Goal: Task Accomplishment & Management: Manage account settings

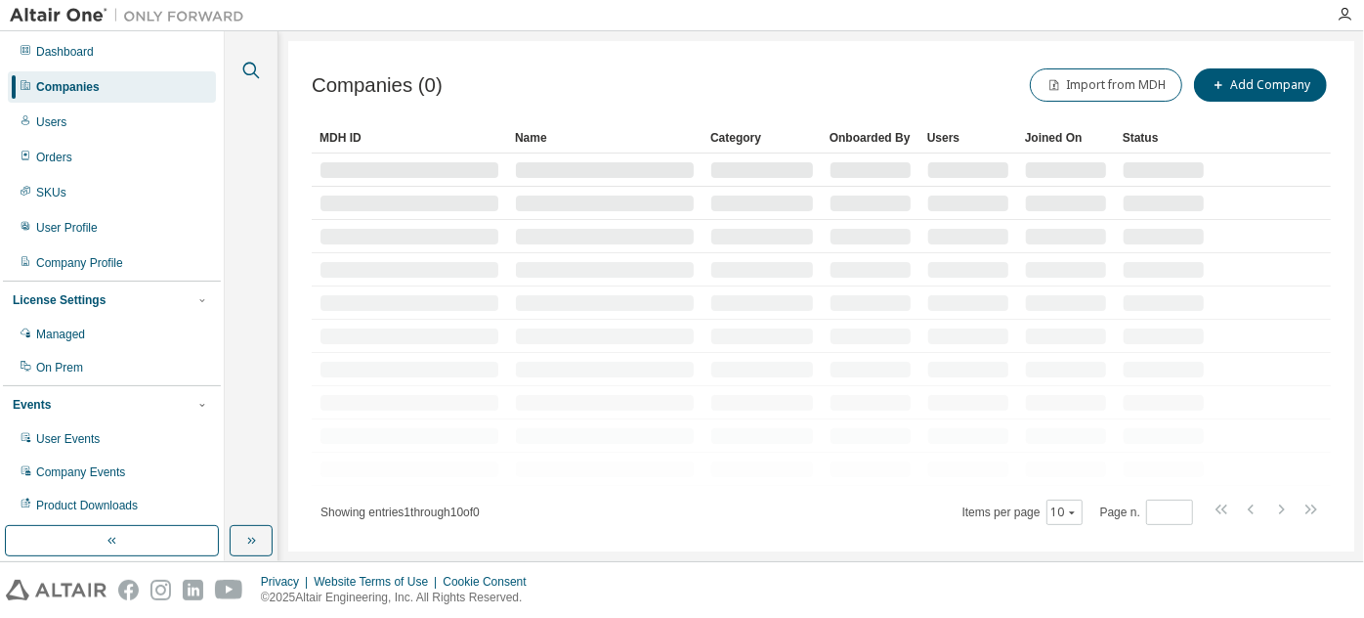
click at [239, 64] on icon "button" at bounding box center [250, 70] width 23 height 23
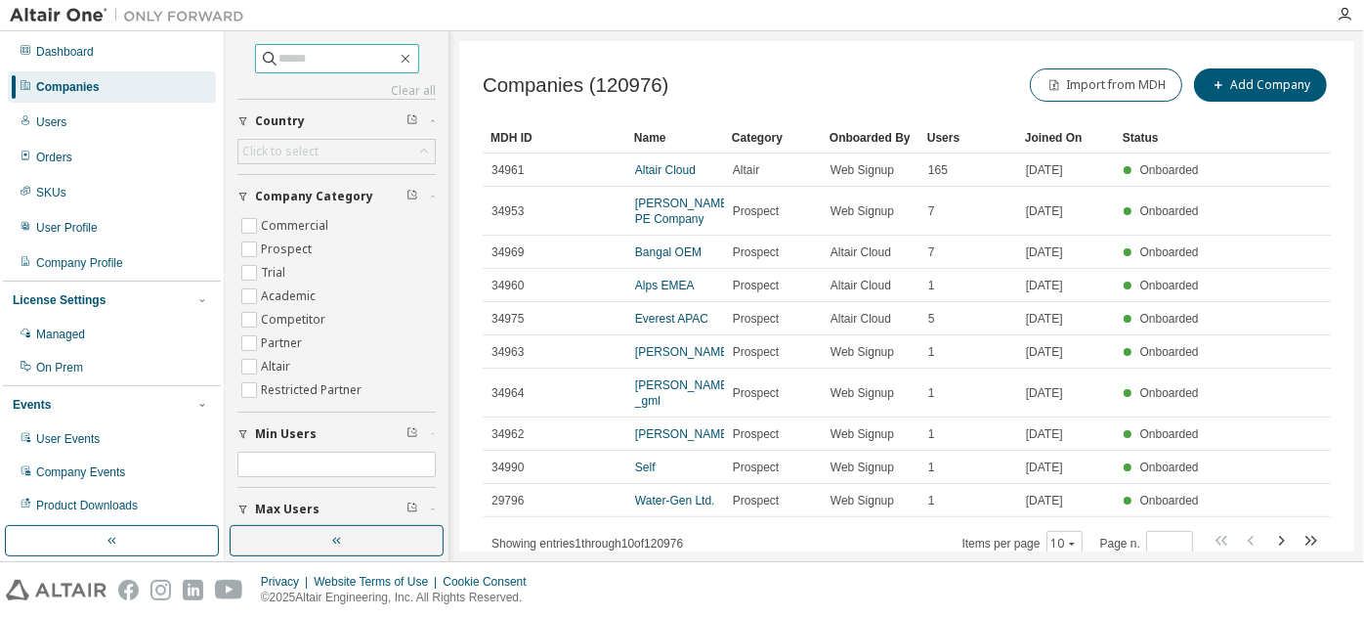
paste input "**********"
click at [339, 66] on input "**********" at bounding box center [338, 59] width 117 height 20
type input "**********"
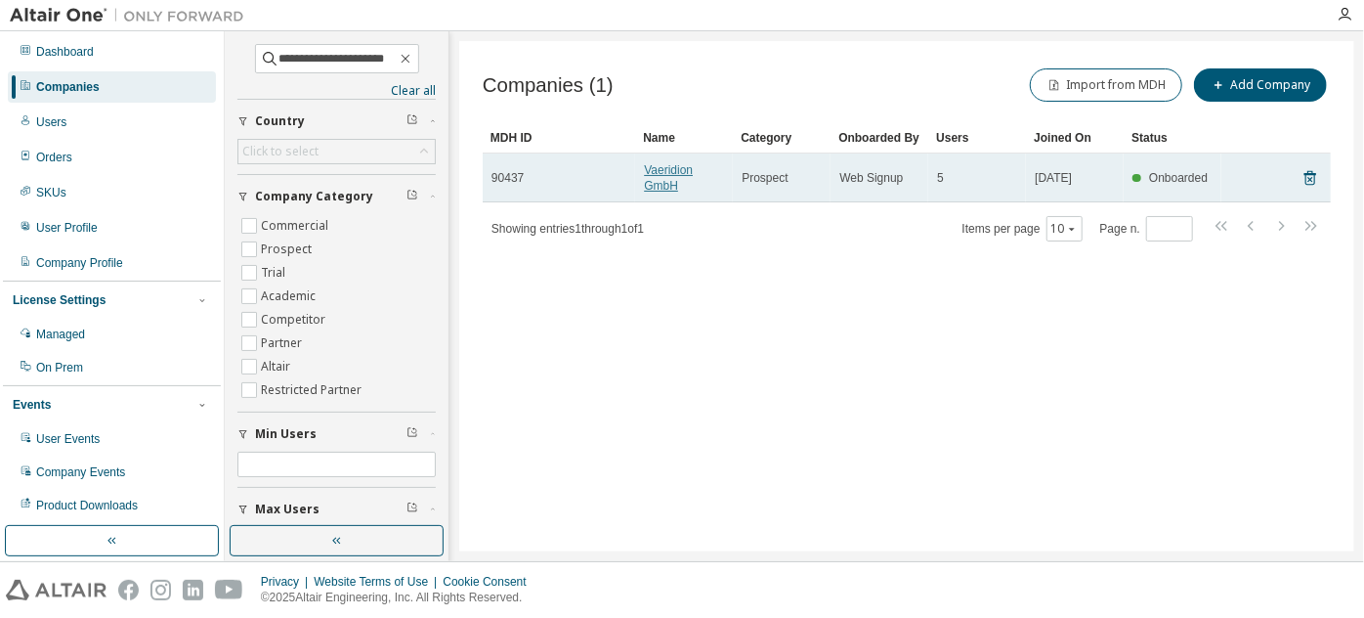
click at [663, 186] on link "Vaeridion GmbH" at bounding box center [668, 177] width 49 height 29
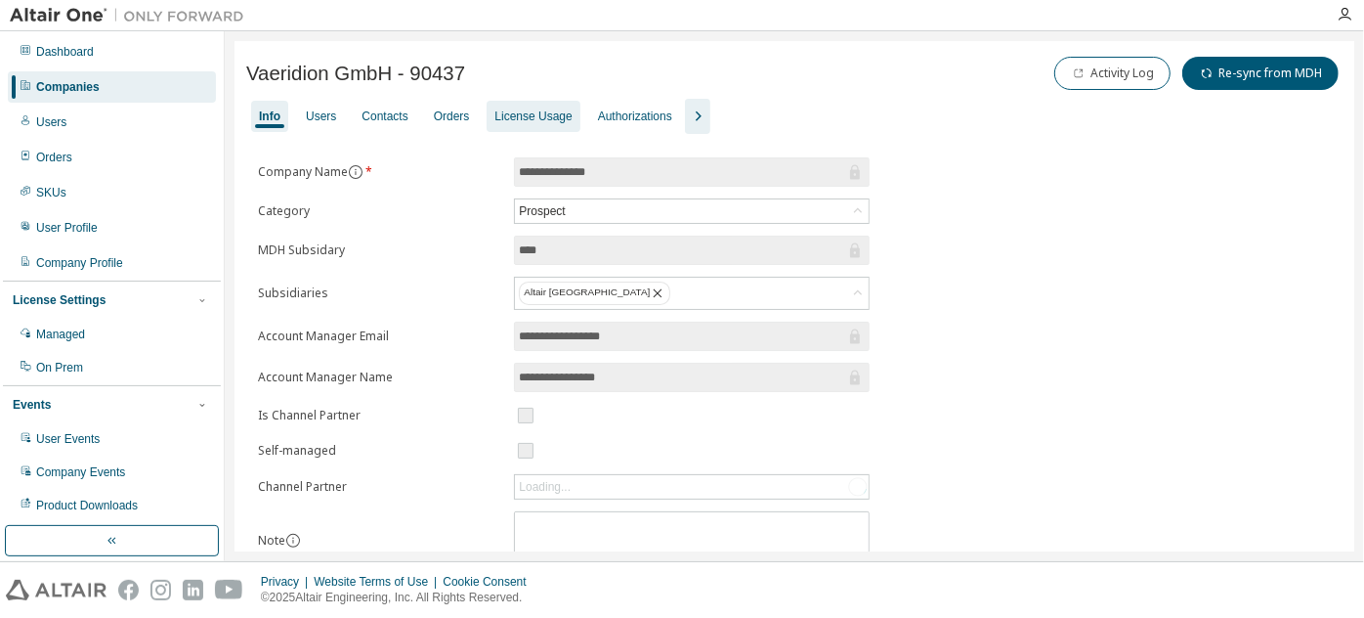
click at [524, 111] on div "License Usage" at bounding box center [533, 116] width 77 height 16
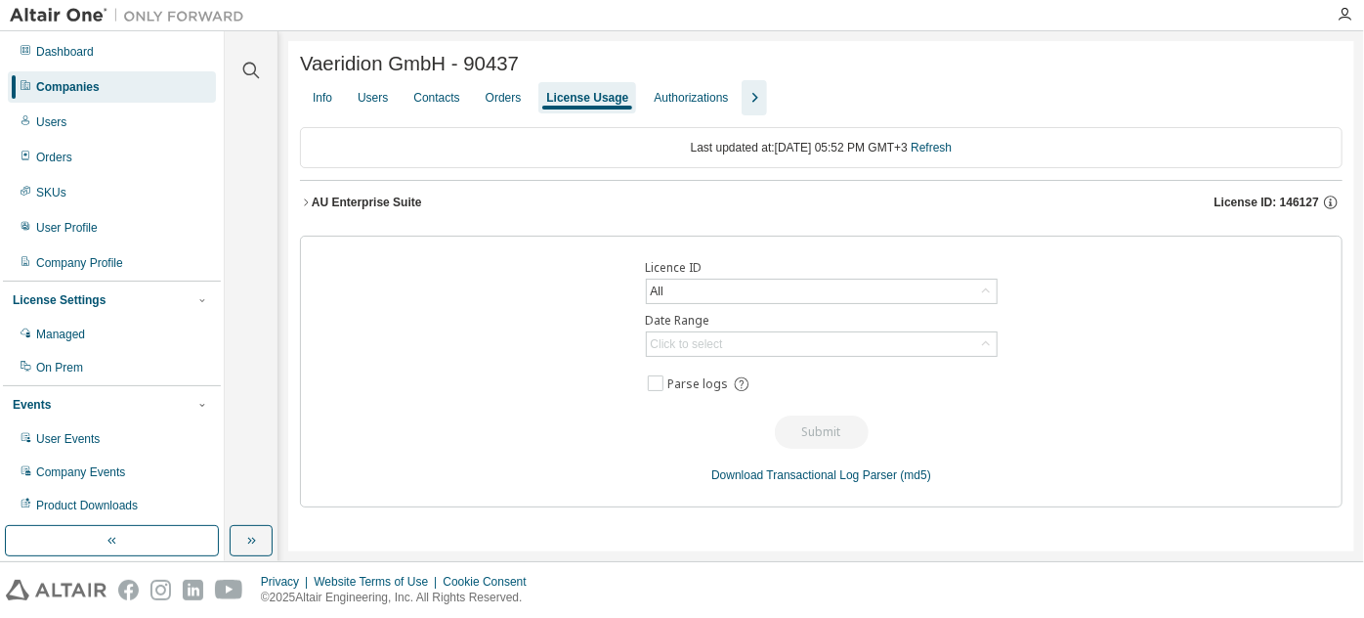
click at [303, 208] on icon "button" at bounding box center [306, 202] width 12 height 12
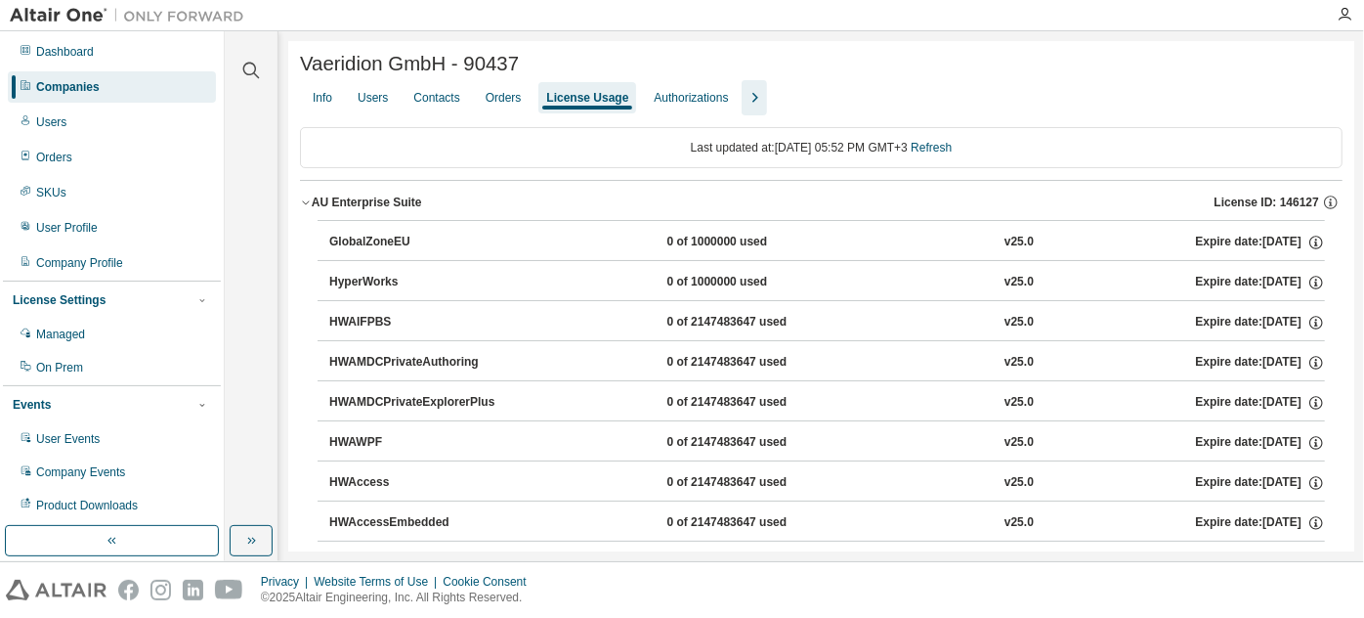
click at [260, 244] on div "Clear all Collapse on share string Yes No Only used licenses Yes No Only my usa…" at bounding box center [251, 278] width 47 height 489
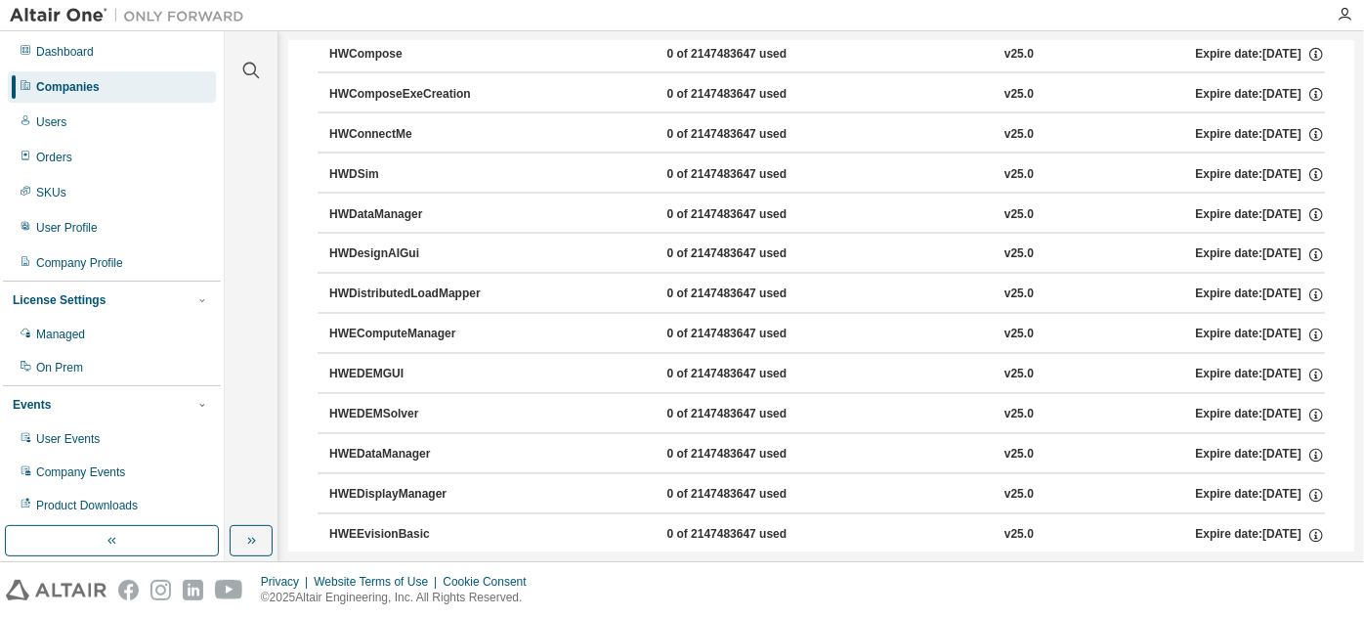
scroll to position [618, 0]
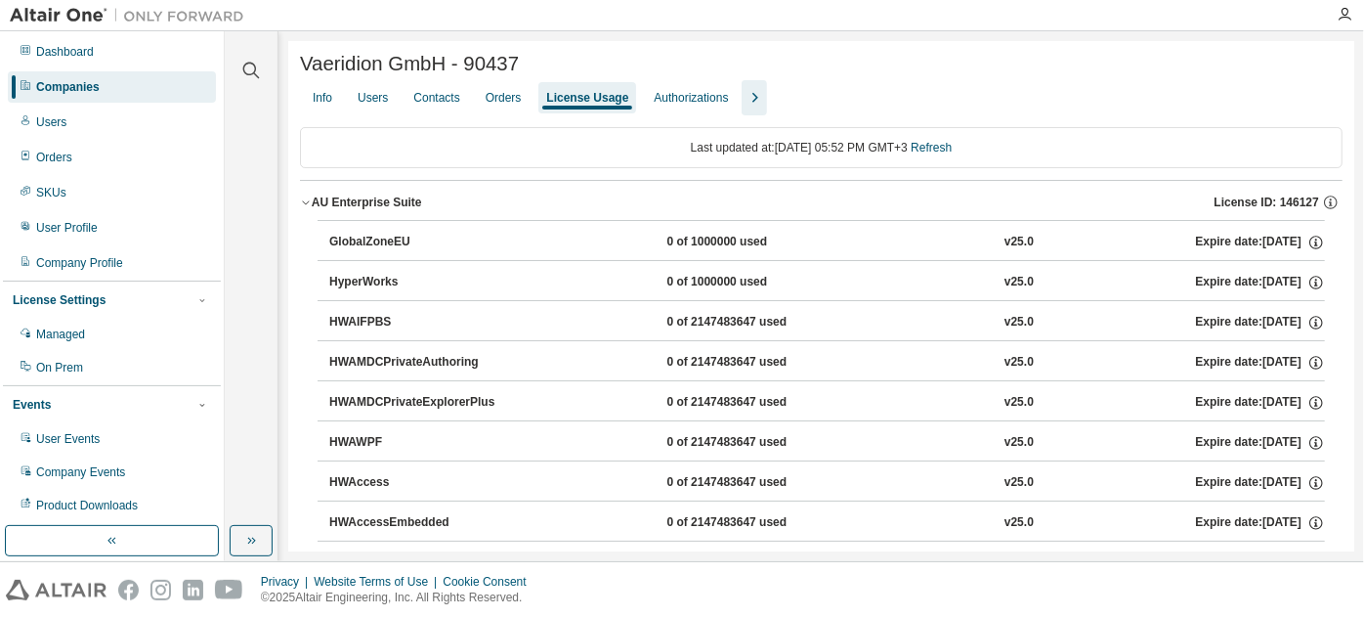
click at [378, 198] on div "AU Enterprise Suite" at bounding box center [367, 202] width 110 height 16
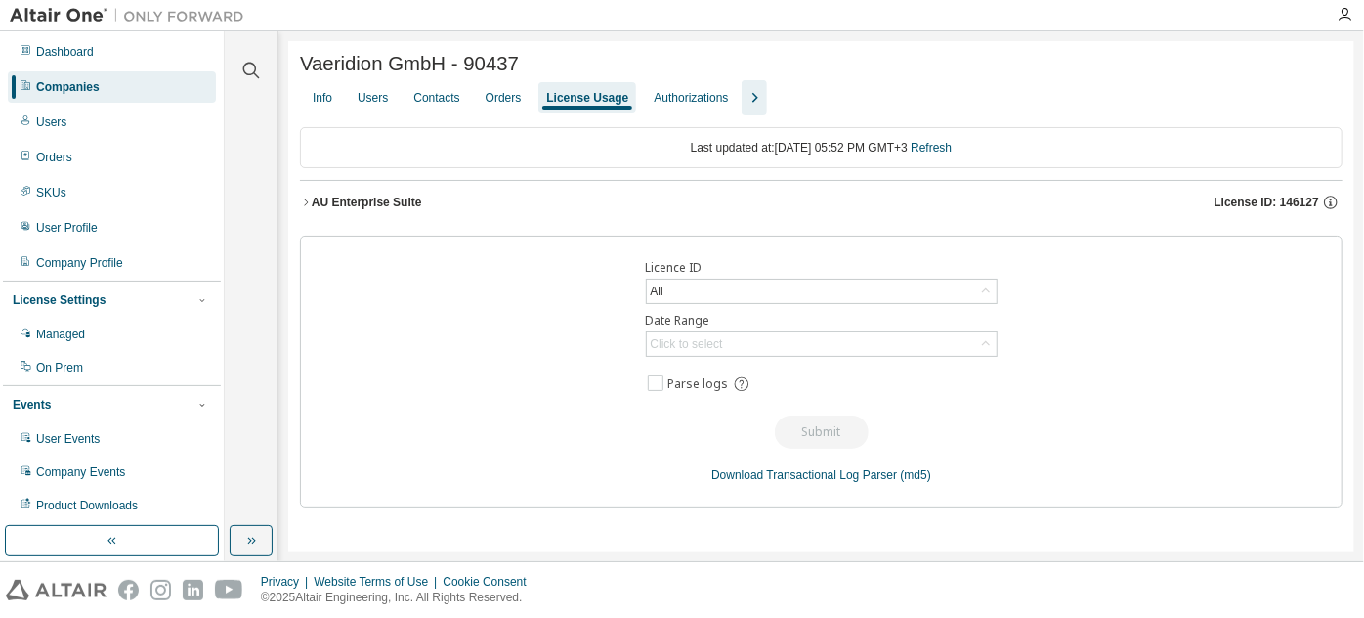
scroll to position [0, 0]
click at [258, 76] on icon "button" at bounding box center [251, 71] width 17 height 17
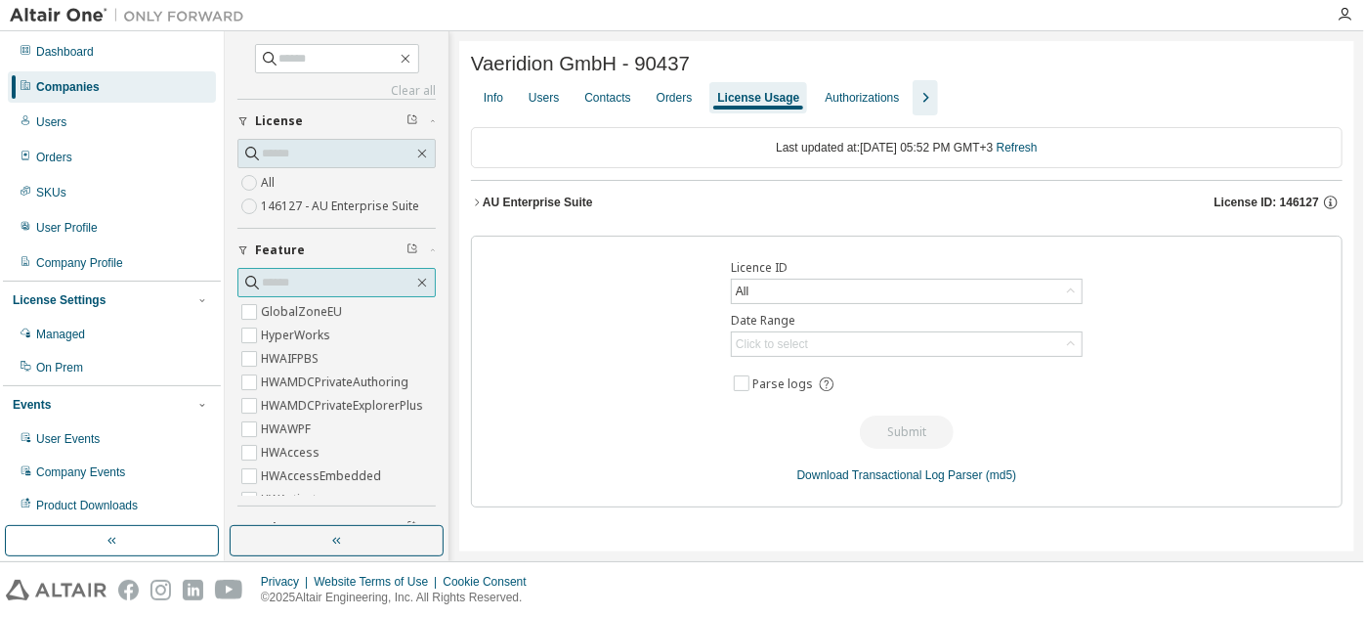
click at [324, 280] on input "text" at bounding box center [337, 283] width 151 height 20
type input "*"
click at [585, 206] on div "AU Enterprise Suite" at bounding box center [538, 202] width 110 height 16
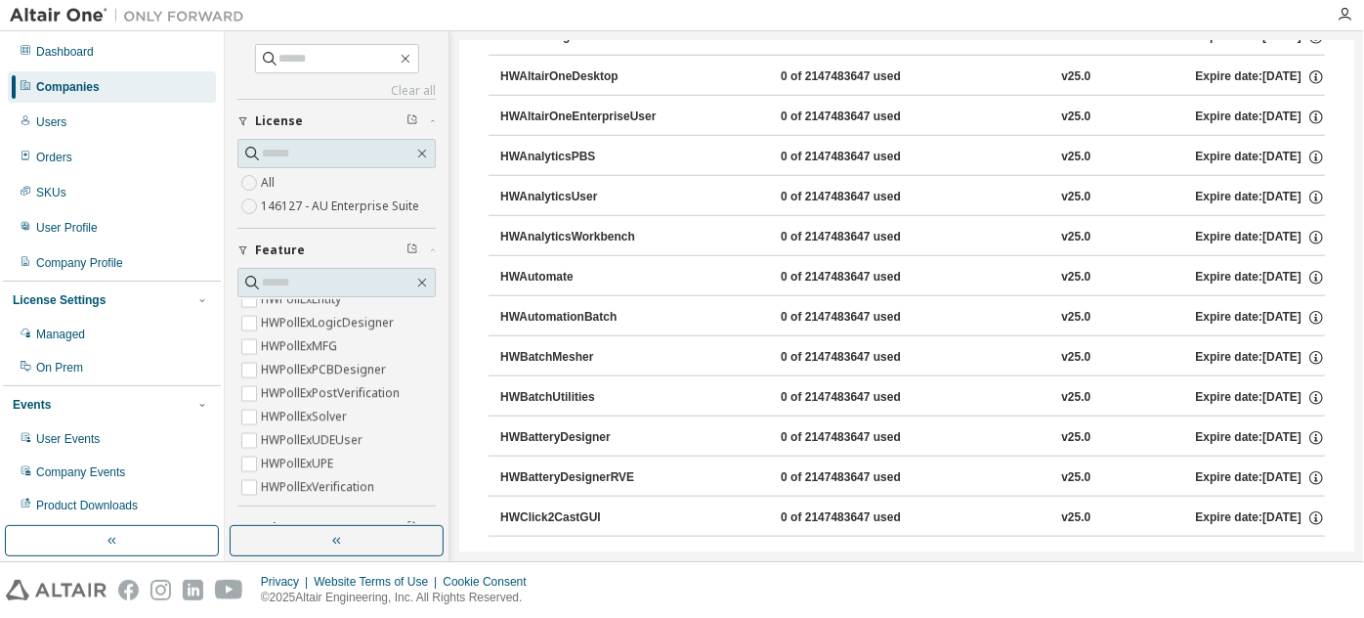
scroll to position [860, 0]
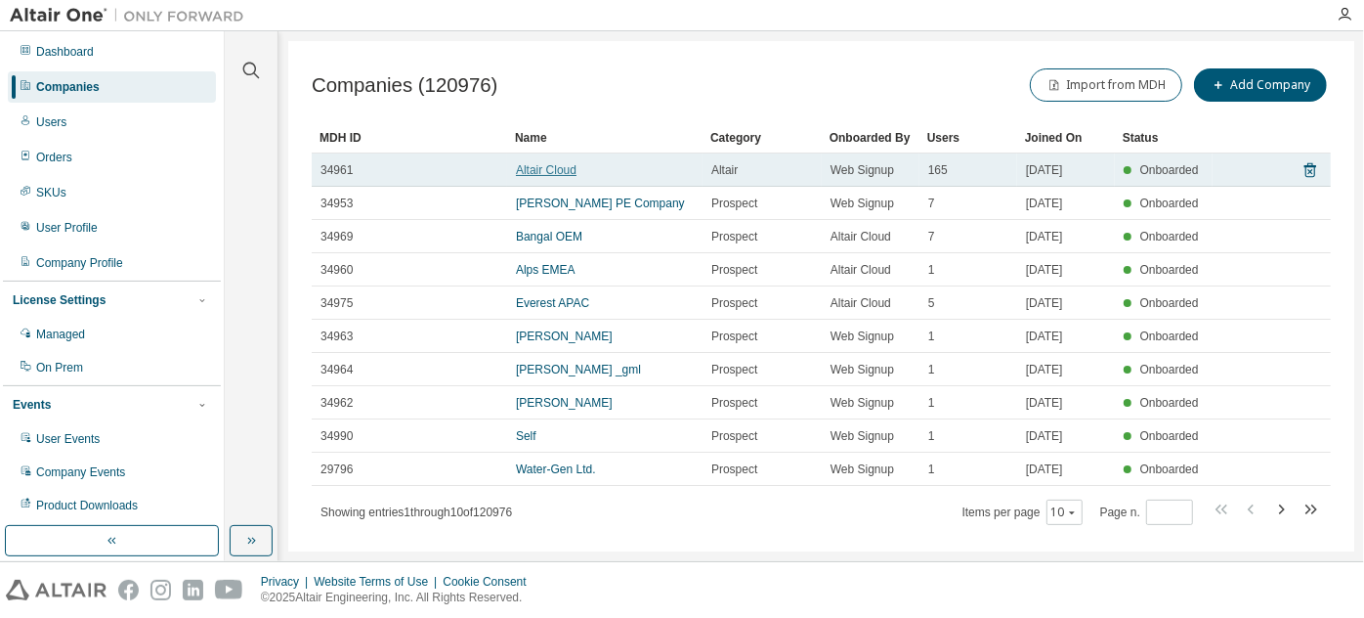
click at [577, 175] on link "Altair Cloud" at bounding box center [546, 170] width 61 height 14
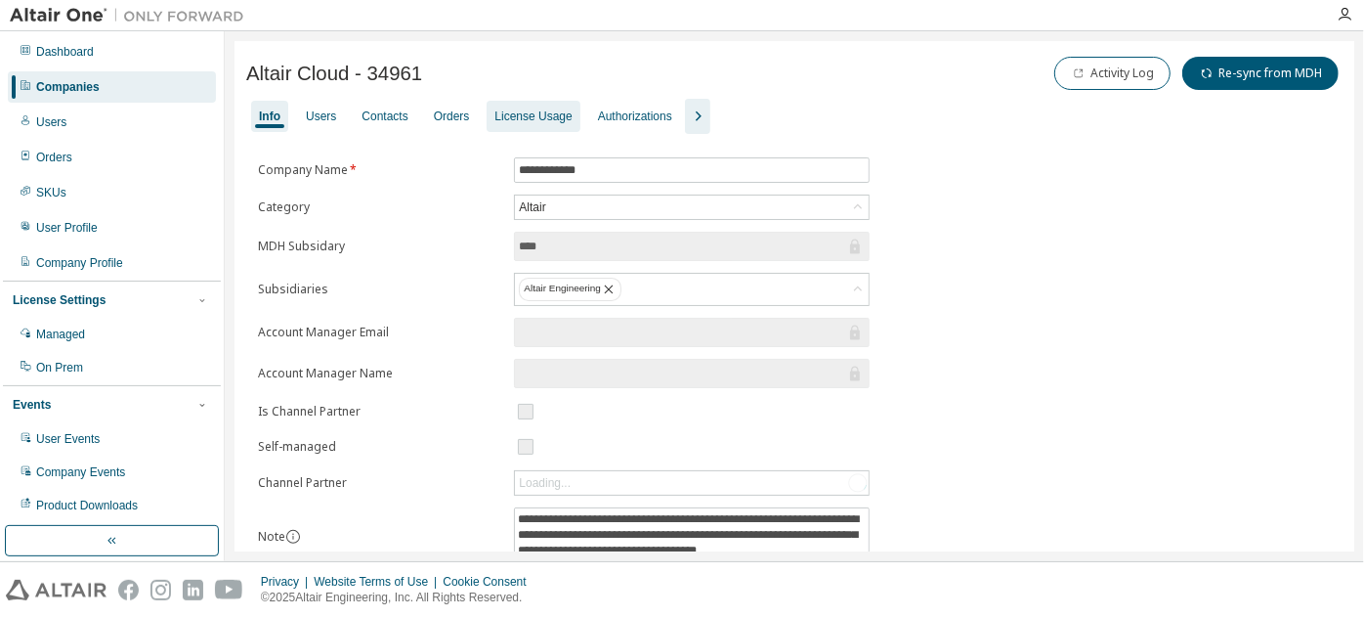
click at [525, 124] on div "License Usage" at bounding box center [533, 116] width 93 height 31
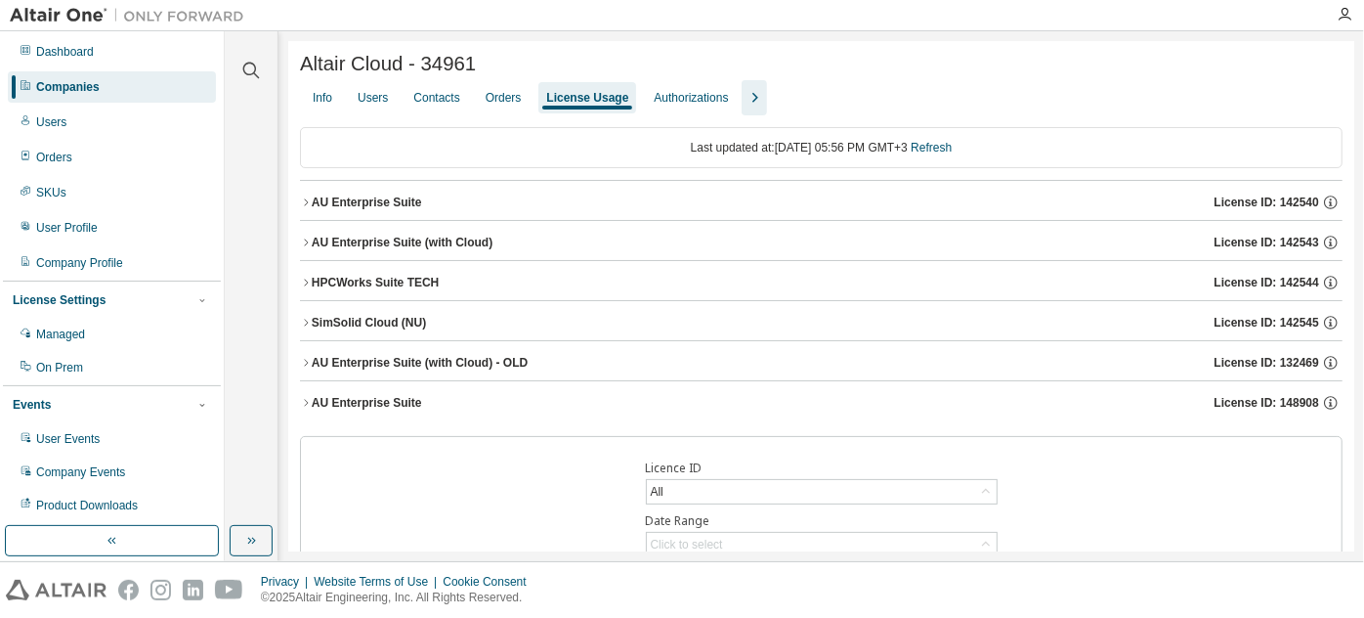
click at [380, 205] on div "AU Enterprise Suite" at bounding box center [367, 202] width 110 height 16
